Goal: Task Accomplishment & Management: Manage account settings

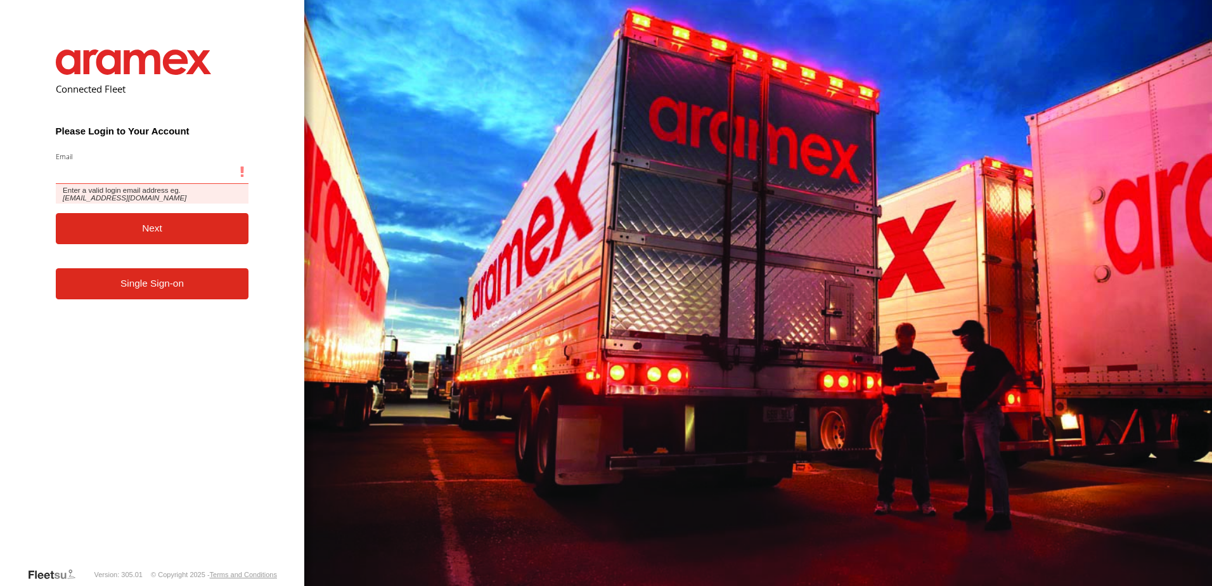
click at [154, 174] on input "Email" at bounding box center [152, 172] width 193 height 23
type input "**********"
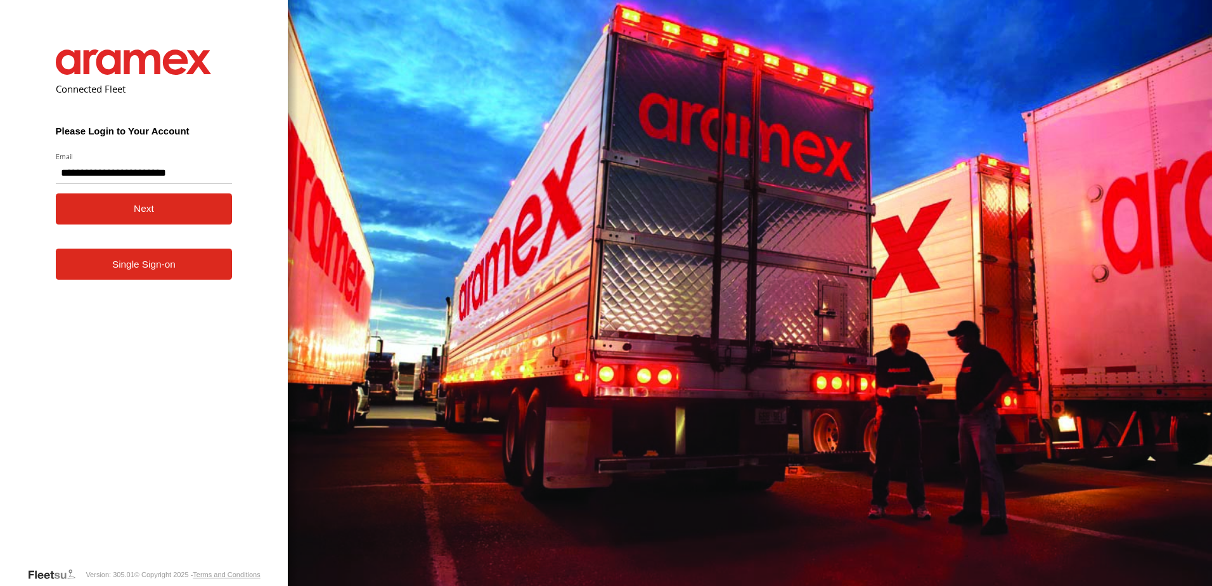
click at [135, 212] on button "Next" at bounding box center [144, 208] width 177 height 31
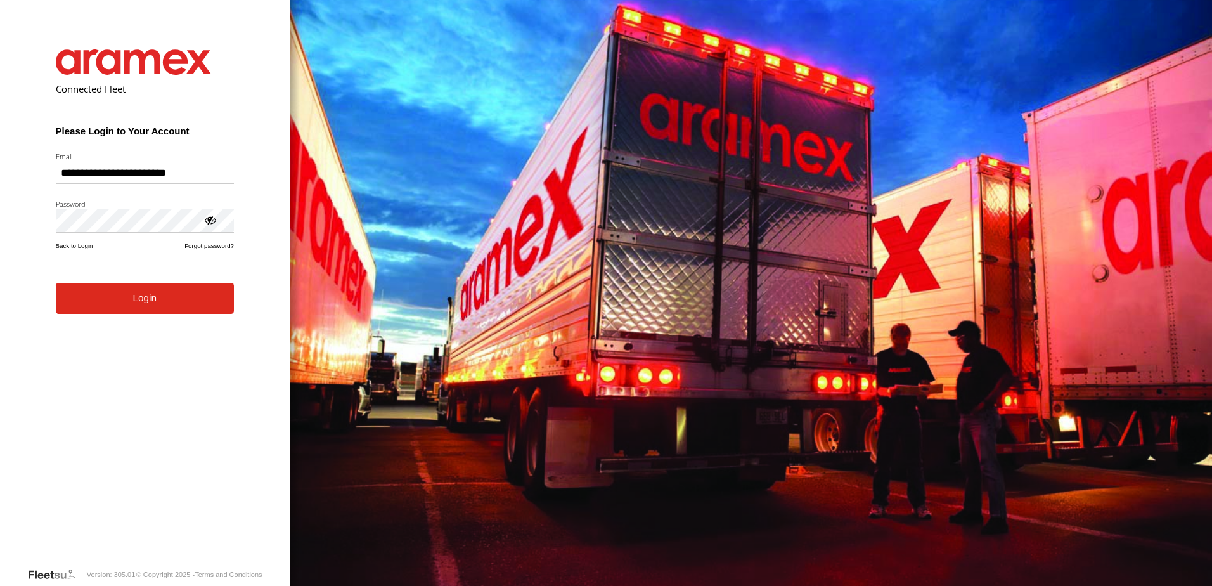
click at [176, 316] on form "**********" at bounding box center [145, 298] width 216 height 536
click at [160, 292] on button "Login" at bounding box center [145, 298] width 178 height 31
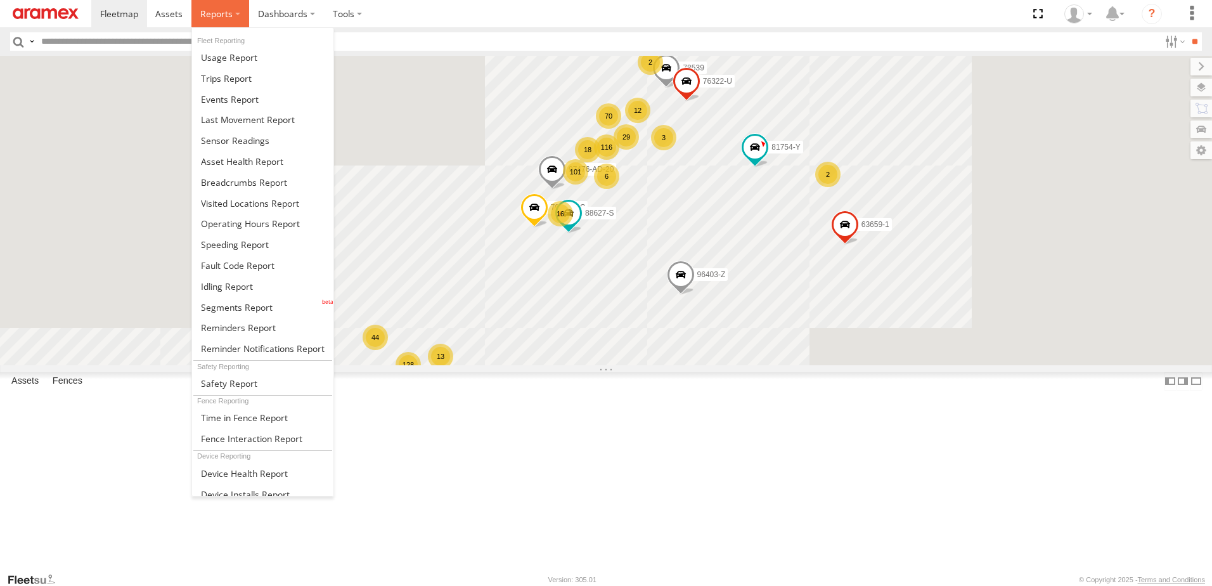
click at [238, 12] on label at bounding box center [220, 13] width 58 height 27
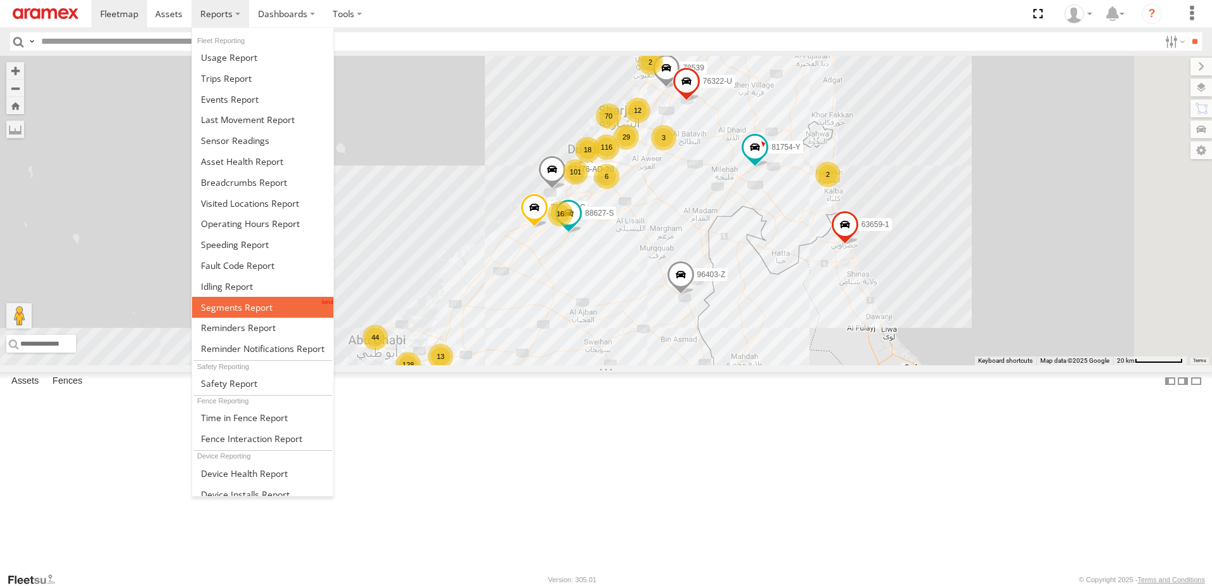
click at [256, 308] on span at bounding box center [237, 307] width 72 height 12
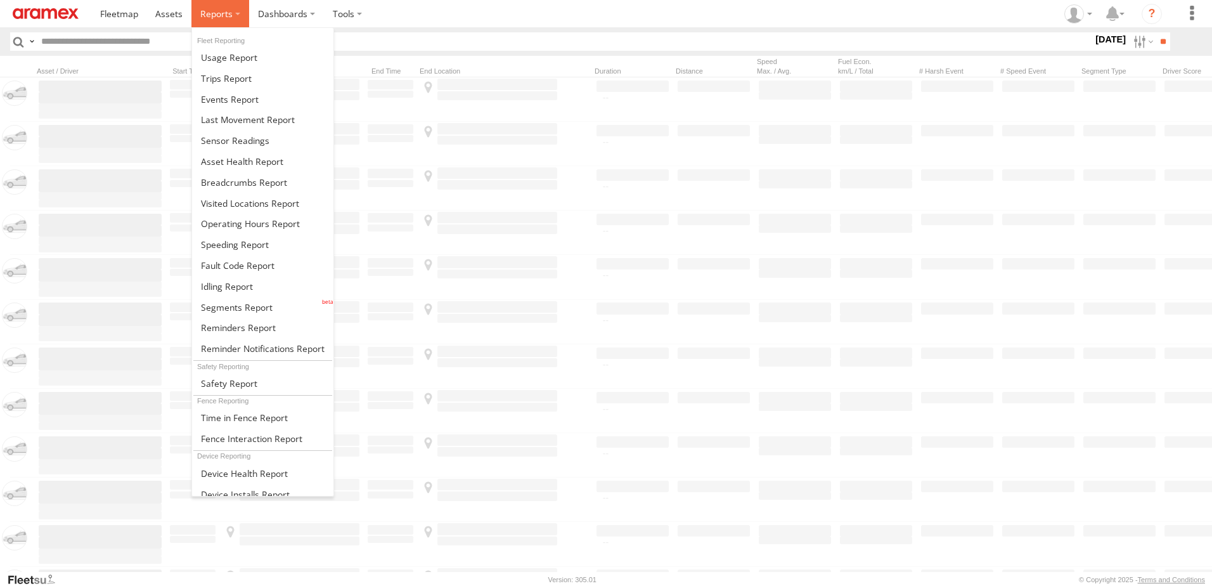
click at [230, 18] on span at bounding box center [216, 14] width 32 height 12
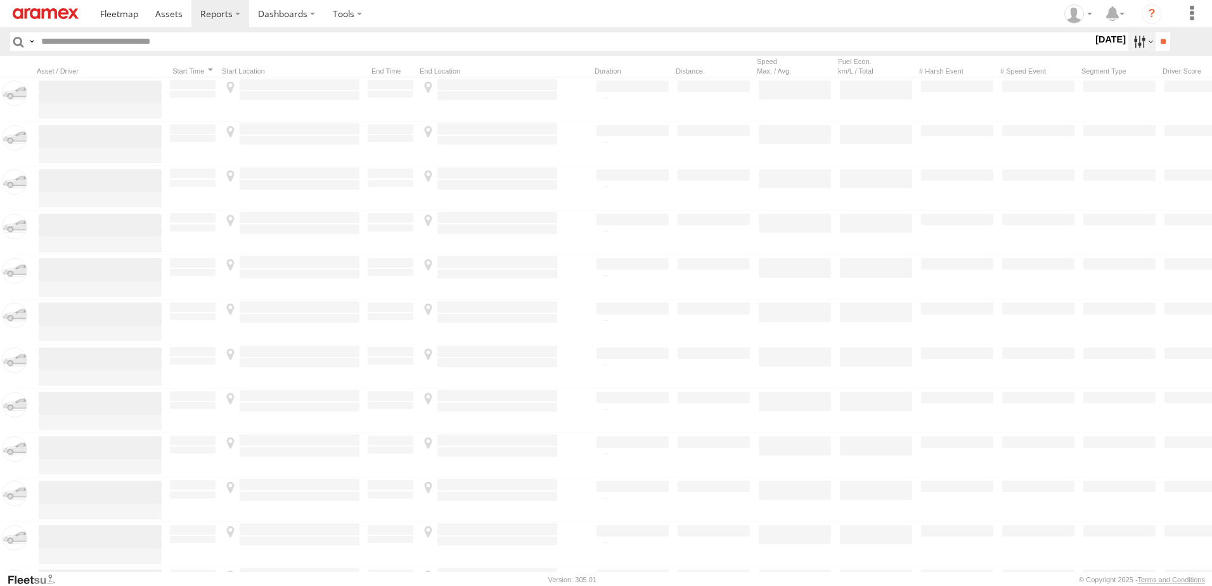
click at [1128, 39] on label at bounding box center [1141, 41] width 27 height 18
click at [0, 0] on span "AUH" at bounding box center [0, 0] width 0 height 0
click at [0, 0] on span "Defleeted Vehicles AUH" at bounding box center [0, 0] width 0 height 0
click at [0, 0] on label at bounding box center [0, 0] width 0 height 0
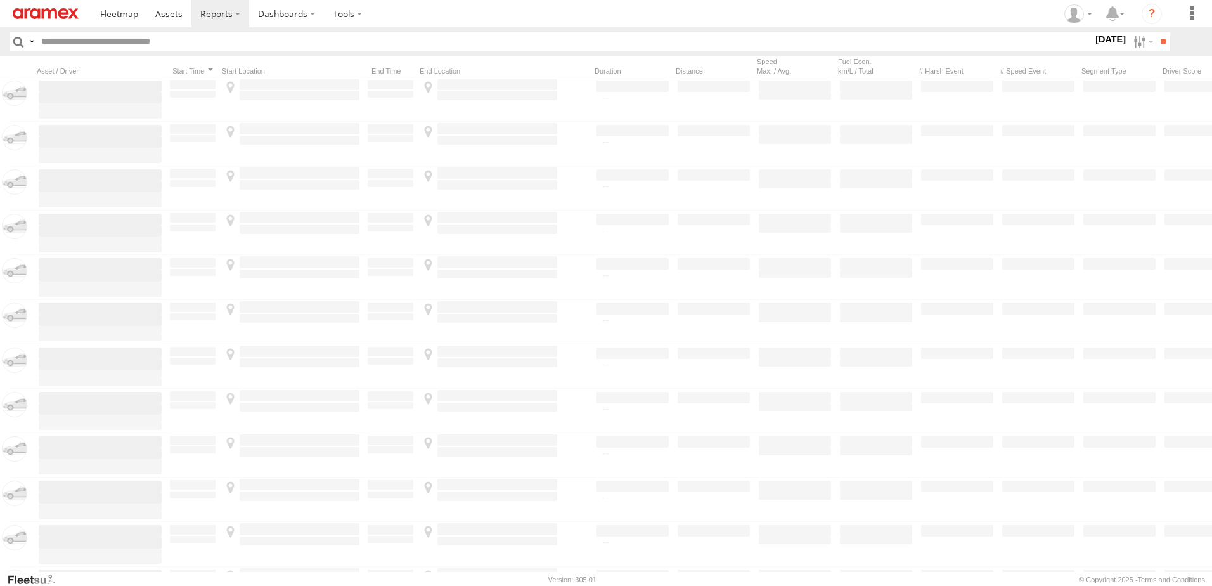
click at [0, 0] on label at bounding box center [0, 0] width 0 height 0
click at [1164, 44] on input "**" at bounding box center [1163, 41] width 15 height 18
click at [0, 0] on span at bounding box center [0, 0] width 0 height 0
click at [1156, 44] on input "**" at bounding box center [1163, 41] width 15 height 18
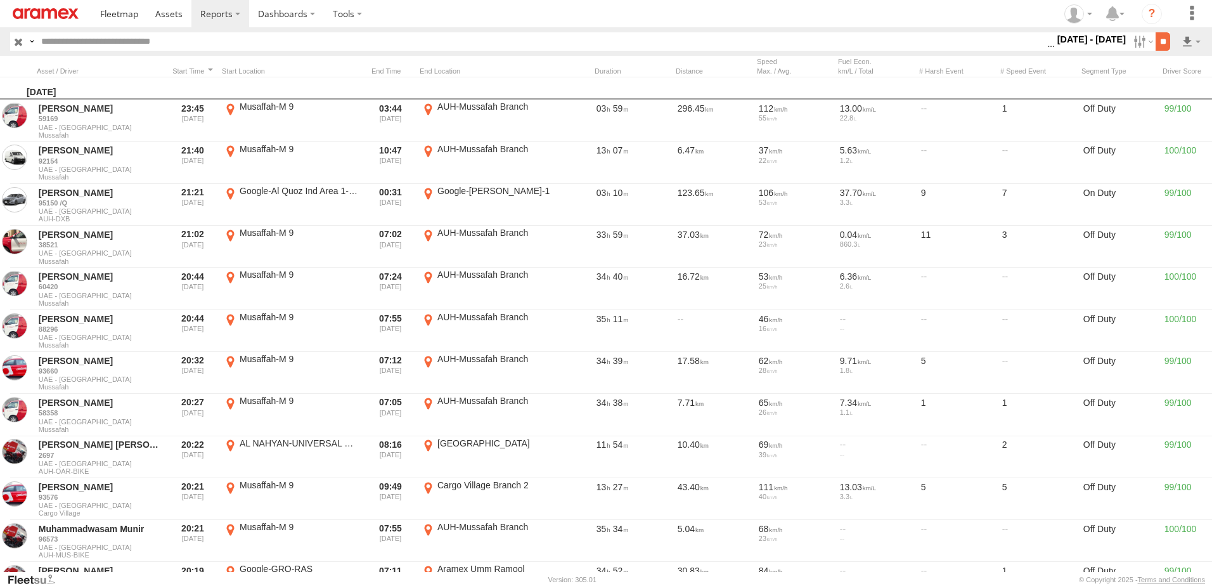
click at [1163, 39] on input "**" at bounding box center [1163, 41] width 15 height 18
click at [1140, 89] on link at bounding box center [1157, 87] width 77 height 19
click at [1164, 87] on link at bounding box center [1157, 87] width 77 height 19
click at [196, 41] on input "text" at bounding box center [541, 41] width 1011 height 18
click at [171, 11] on span at bounding box center [168, 14] width 27 height 12
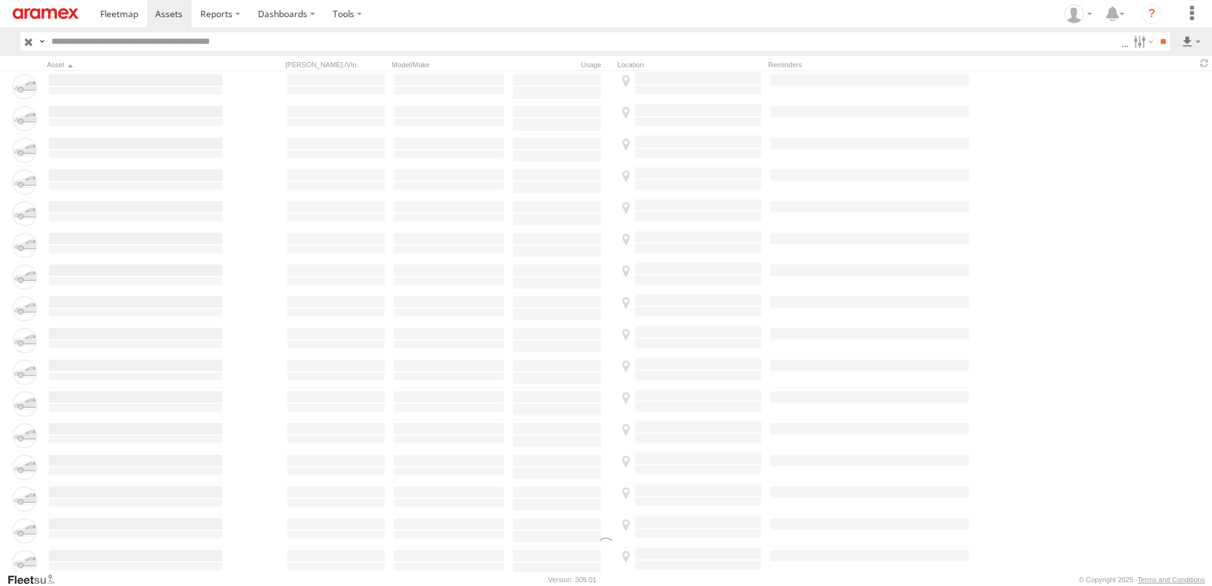
drag, startPoint x: 0, startPoint y: 0, endPoint x: 157, endPoint y: 41, distance: 161.7
click at [157, 41] on input "text" at bounding box center [583, 41] width 1075 height 18
paste input "*****"
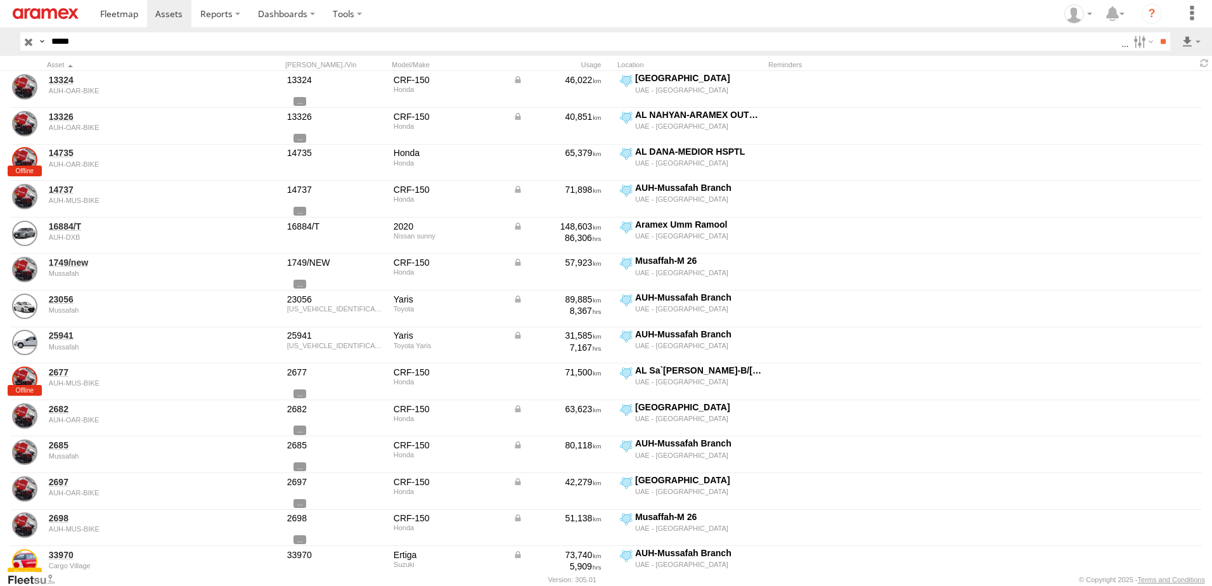
type input "*****"
click at [1156, 32] on input "**" at bounding box center [1163, 41] width 15 height 18
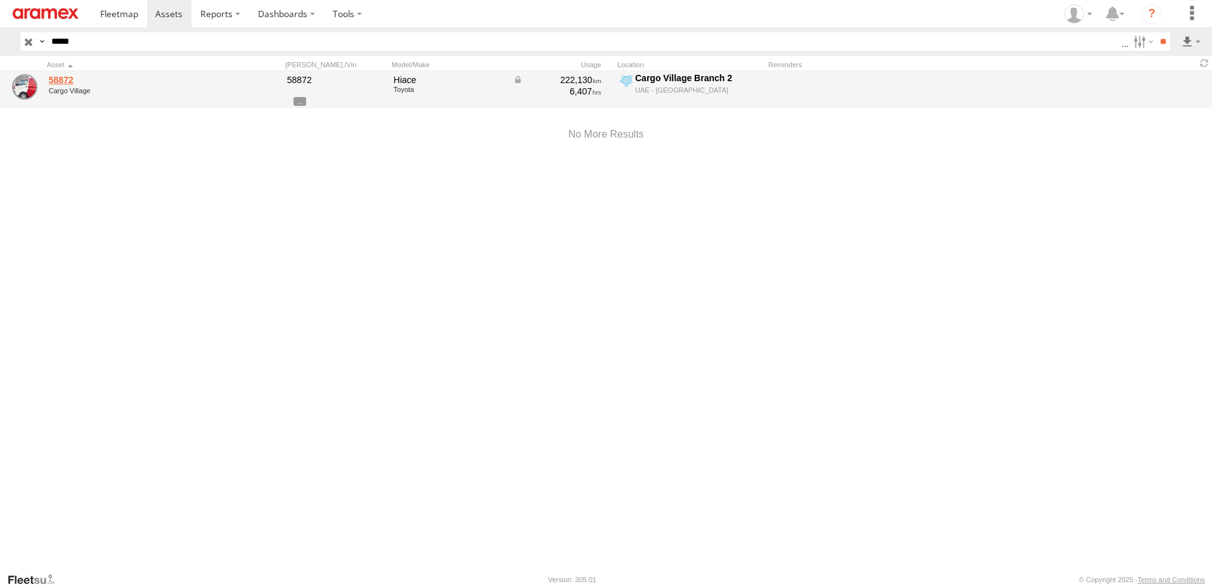
click at [58, 74] on link "58872" at bounding box center [136, 79] width 174 height 11
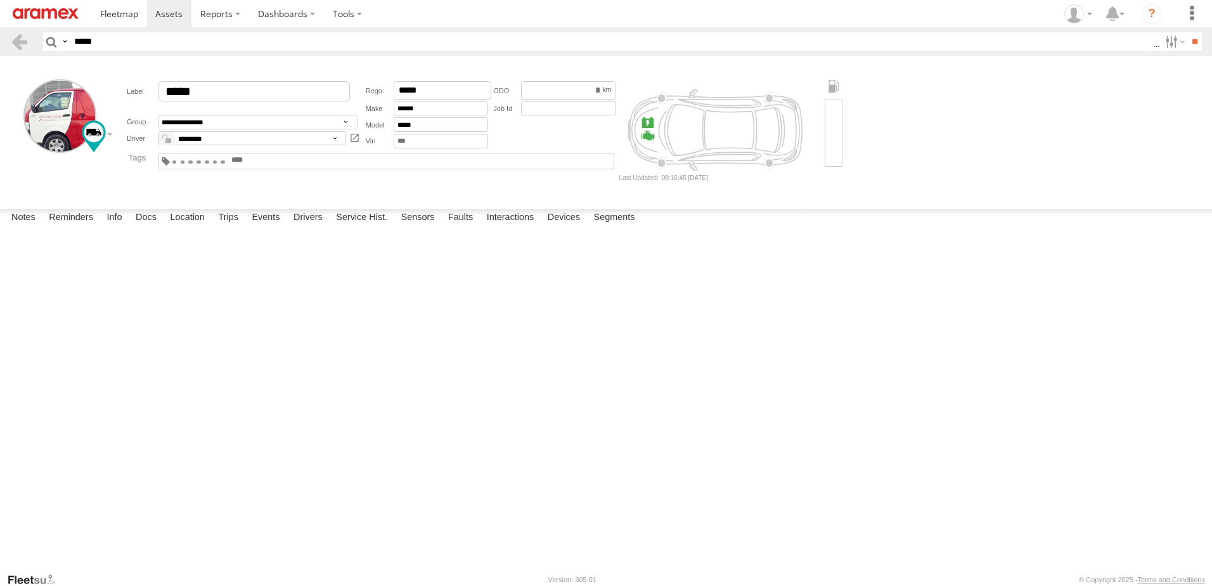
click at [0, 0] on link "OLD KM 214431.04 // NEW KM 220659" at bounding box center [0, 0] width 0 height 0
click at [0, 0] on textarea at bounding box center [0, 0] width 0 height 0
click at [144, 29] on header "Search Query Asset ID Asset Label Registration Manufacturer Model VIN Job ID **…" at bounding box center [606, 41] width 1212 height 29
click at [0, 43] on html at bounding box center [606, 293] width 1212 height 586
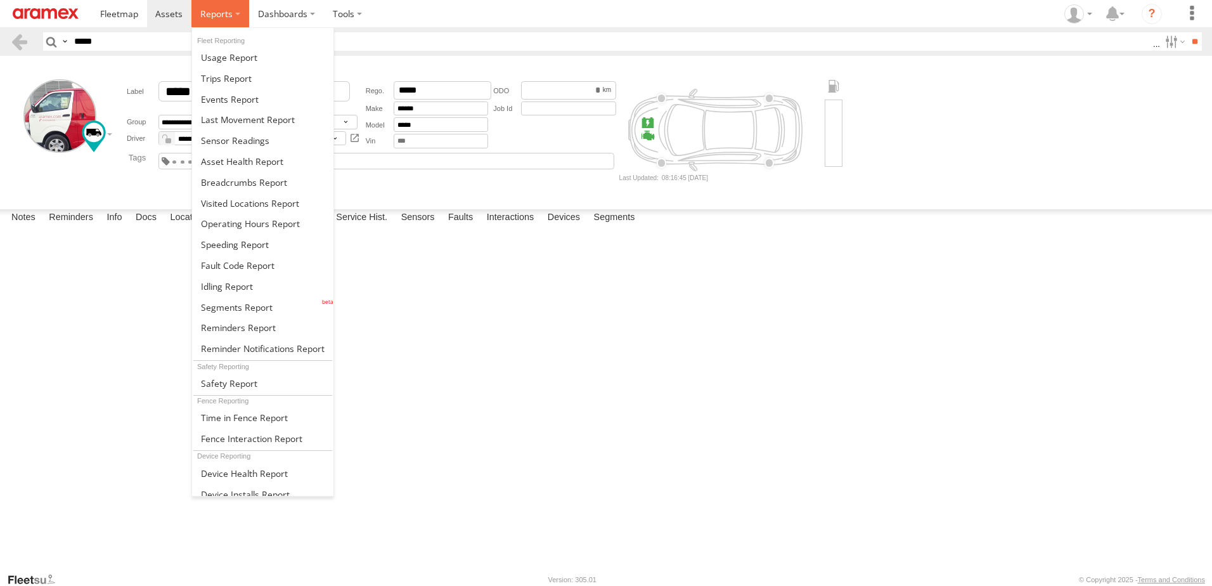
click at [210, 1] on label at bounding box center [220, 13] width 58 height 27
click at [240, 287] on span at bounding box center [227, 286] width 52 height 12
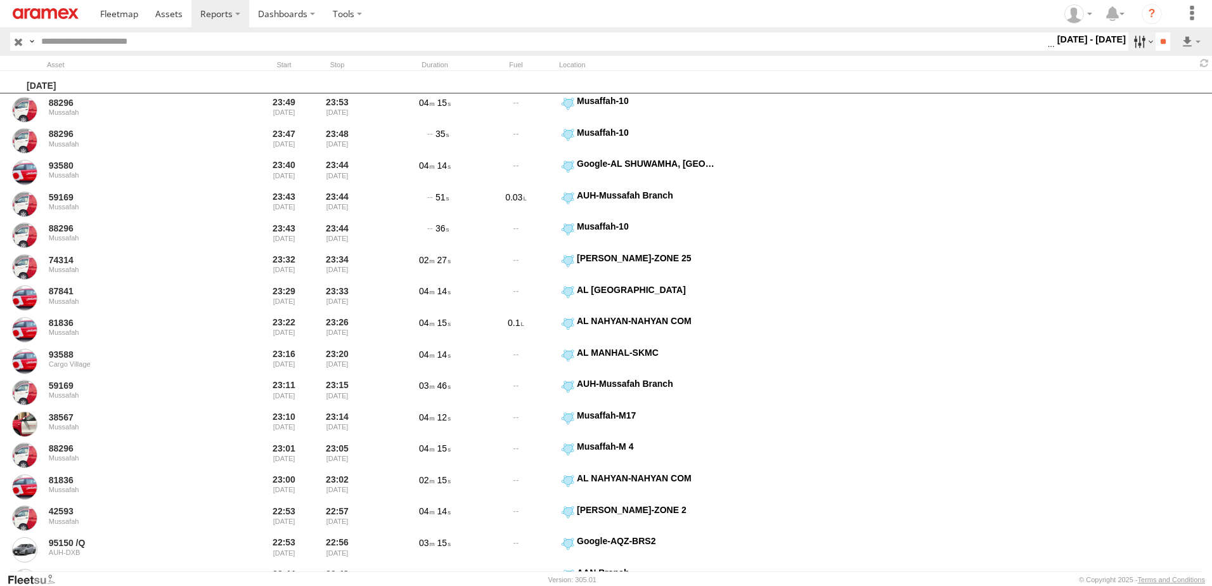
click at [1130, 43] on label at bounding box center [1141, 41] width 27 height 18
click at [0, 0] on span "> 10min" at bounding box center [0, 0] width 0 height 0
click at [0, 0] on label at bounding box center [0, 0] width 0 height 0
click at [1164, 44] on input "**" at bounding box center [1163, 41] width 15 height 18
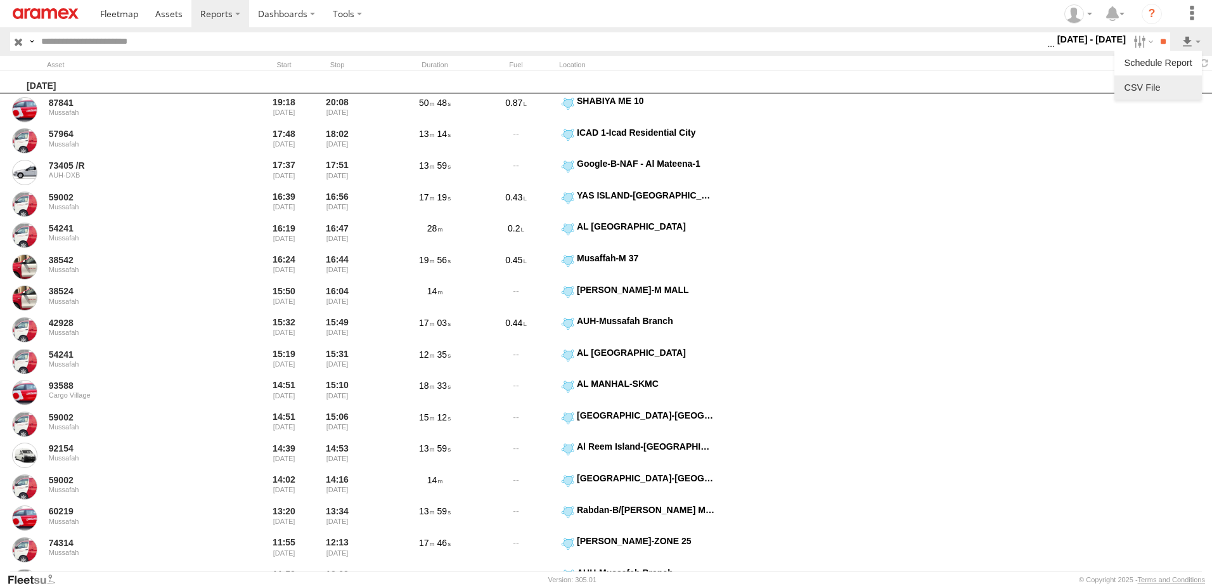
click at [1158, 89] on link at bounding box center [1157, 87] width 77 height 19
click at [170, 19] on span at bounding box center [168, 14] width 27 height 12
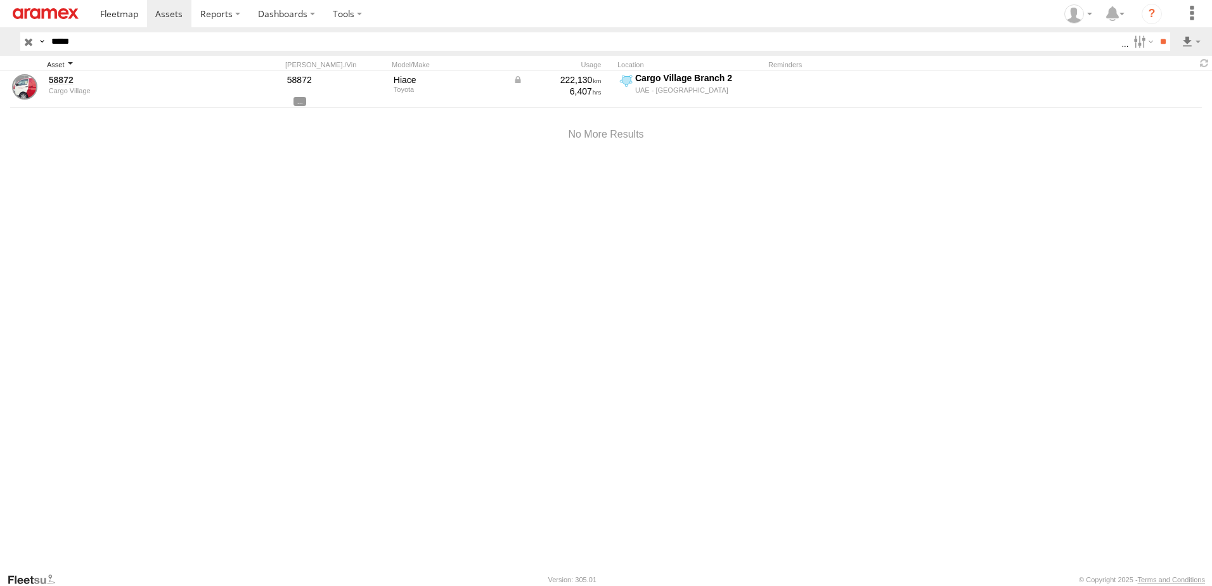
drag, startPoint x: 27, startPoint y: 41, endPoint x: 148, endPoint y: 68, distance: 124.2
click at [27, 41] on input "button" at bounding box center [28, 41] width 16 height 18
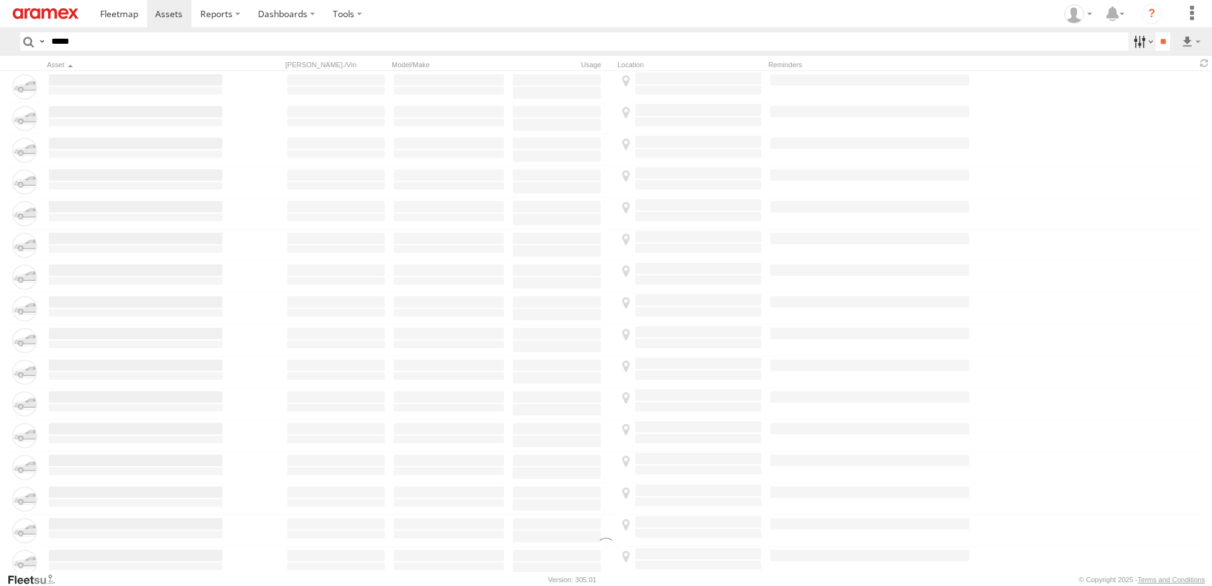
click at [1132, 44] on label at bounding box center [1141, 41] width 27 height 18
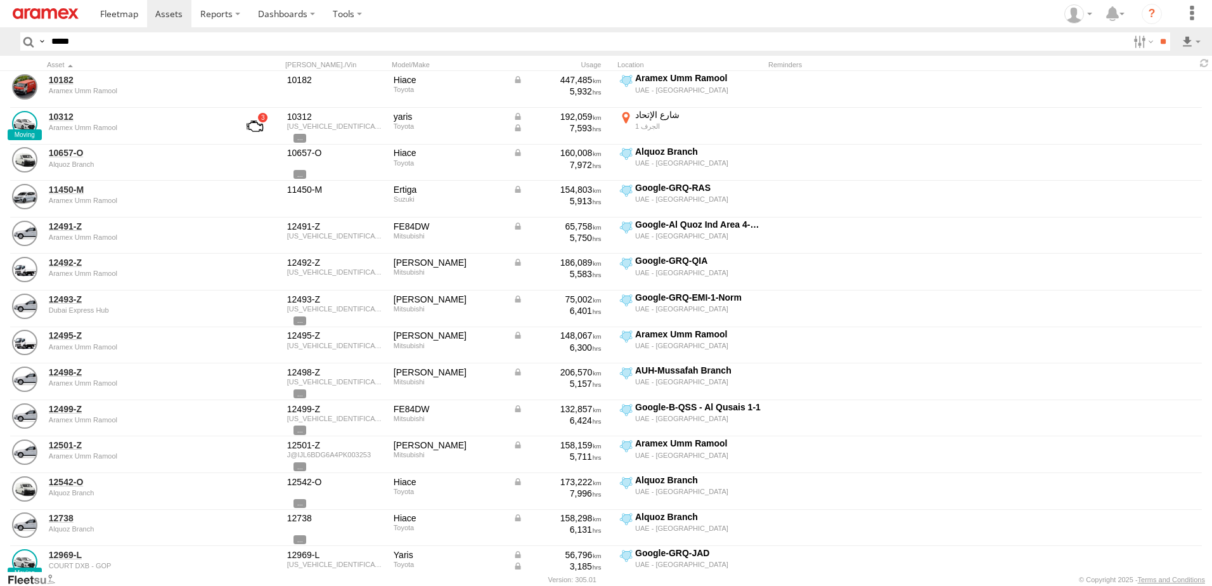
click at [0, 0] on span "All Assets" at bounding box center [0, 0] width 0 height 0
click at [0, 0] on label at bounding box center [0, 0] width 0 height 0
click at [0, 0] on span "AUH" at bounding box center [0, 0] width 0 height 0
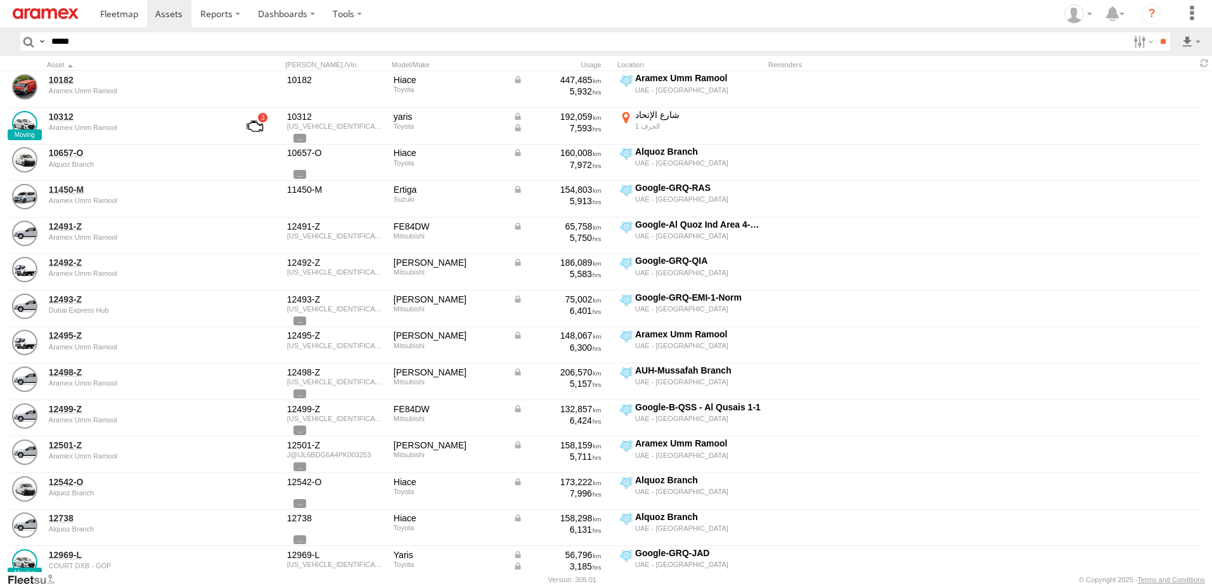
click at [0, 0] on span "Defleeted Vehicles AUH" at bounding box center [0, 0] width 0 height 0
click at [1157, 36] on input "**" at bounding box center [1163, 41] width 15 height 18
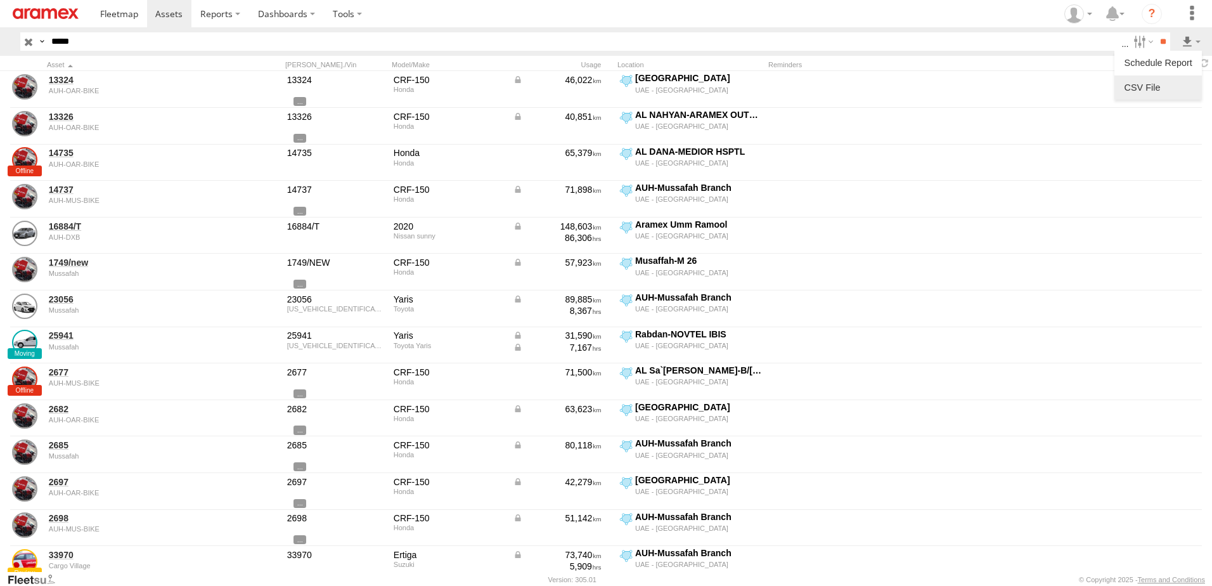
click at [1161, 84] on label at bounding box center [1157, 87] width 77 height 19
click at [0, 0] on label "First Name" at bounding box center [0, 0] width 0 height 0
click at [0, 0] on label "Last Name" at bounding box center [0, 0] width 0 height 0
click at [0, 0] on button "Export" at bounding box center [0, 0] width 0 height 0
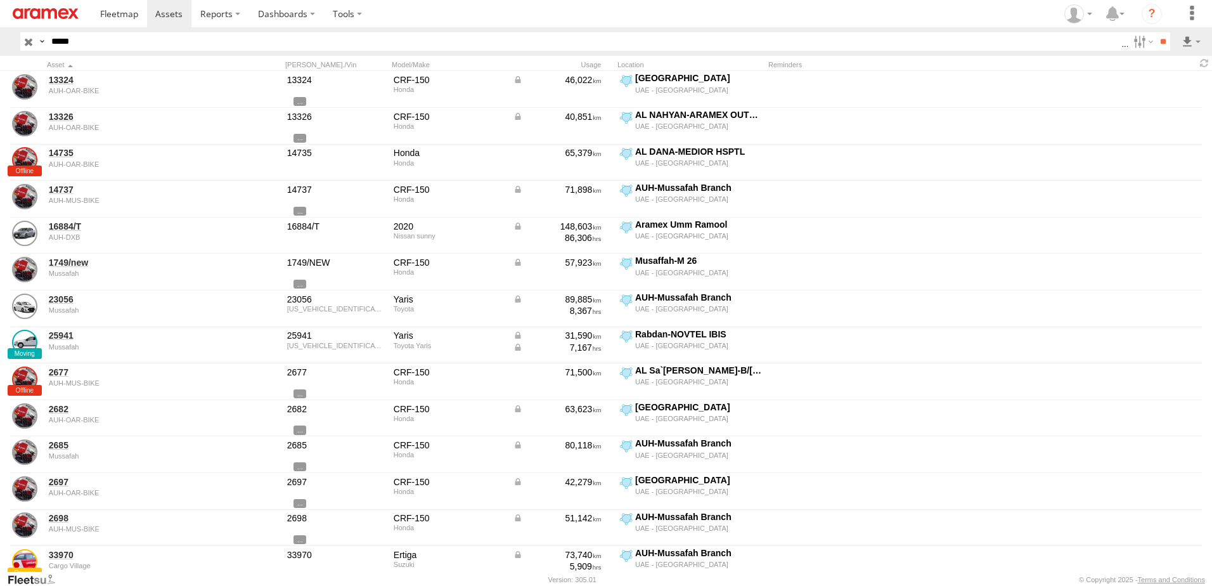
click at [0, 0] on label at bounding box center [0, 0] width 0 height 0
click at [1198, 41] on label at bounding box center [1191, 41] width 22 height 18
click at [1149, 86] on label at bounding box center [1157, 87] width 77 height 19
click at [0, 0] on button "Export" at bounding box center [0, 0] width 0 height 0
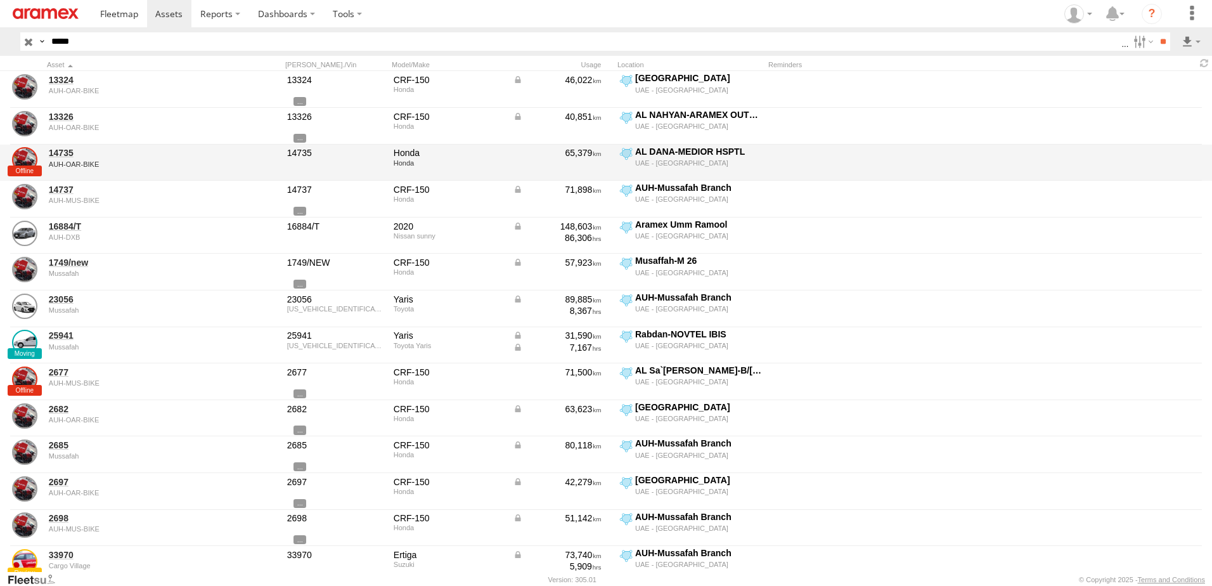
drag, startPoint x: 1150, startPoint y: 164, endPoint x: 1136, endPoint y: 167, distance: 14.3
click at [0, 0] on label at bounding box center [0, 0] width 0 height 0
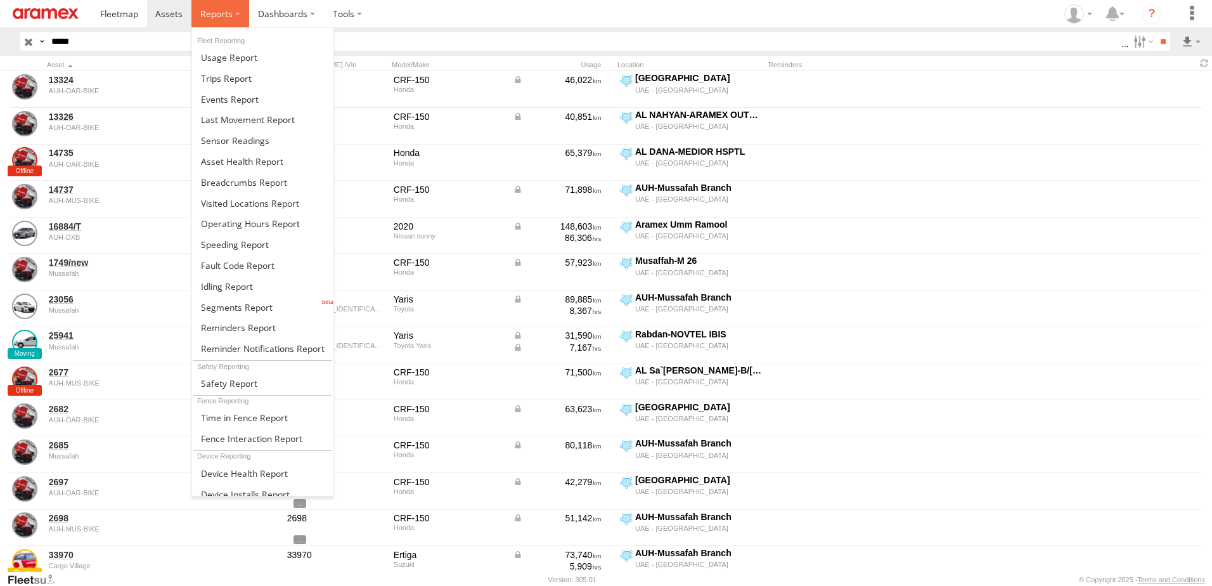
click at [246, 23] on label at bounding box center [220, 13] width 58 height 27
click at [231, 238] on link at bounding box center [262, 244] width 141 height 21
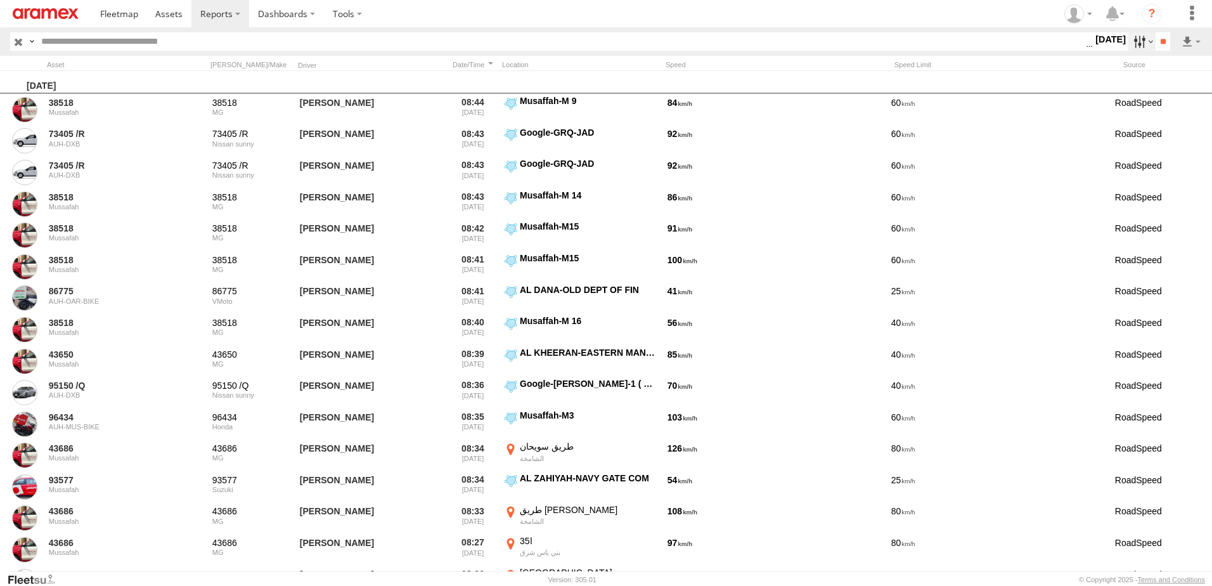
click at [1130, 39] on label at bounding box center [1141, 41] width 27 height 18
click at [0, 0] on label at bounding box center [0, 0] width 0 height 0
click at [1157, 37] on input "**" at bounding box center [1163, 41] width 15 height 18
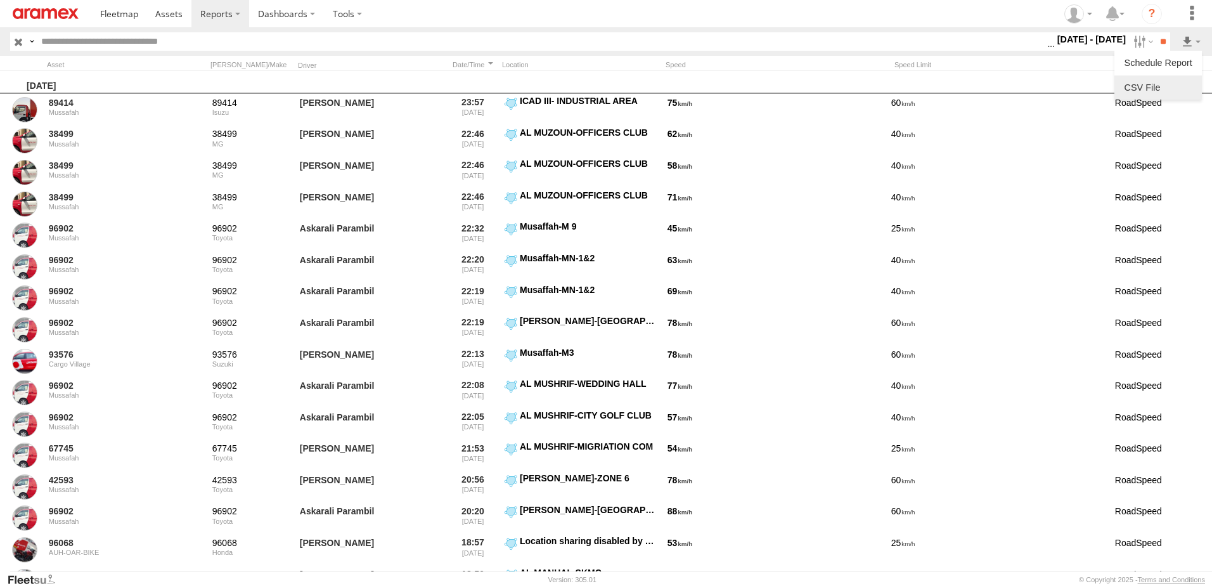
click at [1168, 76] on li at bounding box center [1157, 87] width 87 height 24
click at [1141, 80] on link at bounding box center [1157, 87] width 77 height 19
